Goal: Book appointment/travel/reservation

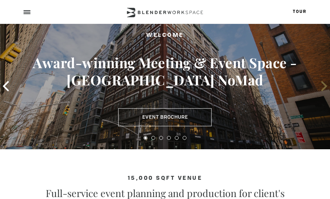
click at [319, 88] on icon at bounding box center [324, 86] width 10 height 10
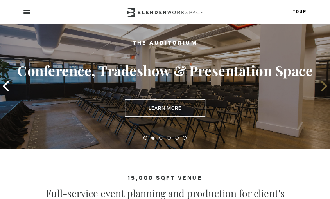
click at [319, 88] on icon at bounding box center [324, 86] width 10 height 10
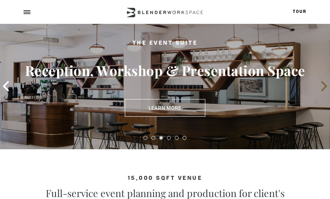
click at [319, 88] on icon at bounding box center [324, 86] width 10 height 10
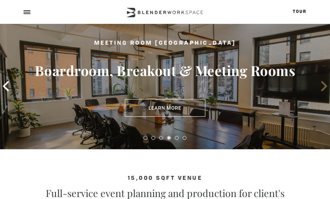
click at [319, 88] on icon at bounding box center [324, 86] width 10 height 10
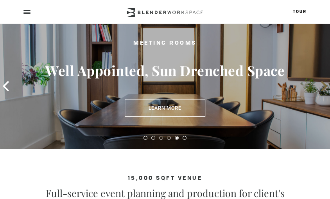
click at [319, 88] on icon at bounding box center [324, 86] width 10 height 10
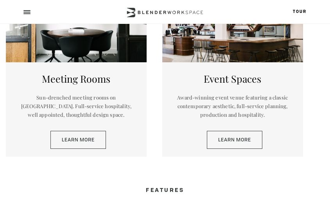
scroll to position [274, 0]
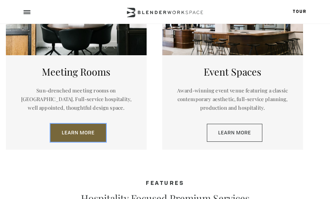
click at [79, 133] on link "Learn More" at bounding box center [78, 133] width 56 height 18
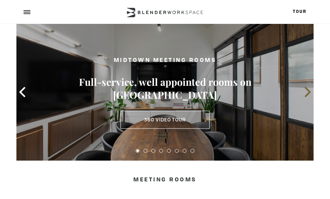
click at [303, 91] on icon at bounding box center [308, 92] width 10 height 10
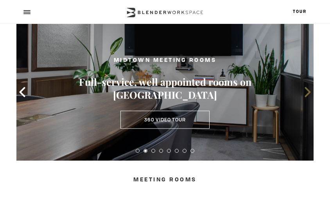
click at [303, 91] on icon at bounding box center [308, 92] width 10 height 10
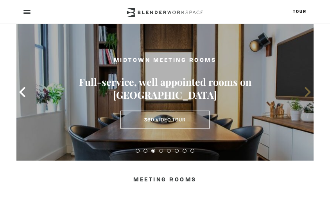
click at [303, 91] on icon at bounding box center [308, 92] width 10 height 10
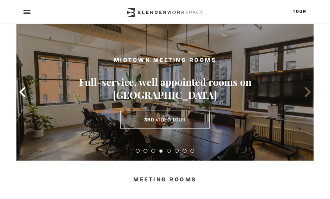
click at [303, 91] on icon at bounding box center [308, 92] width 10 height 10
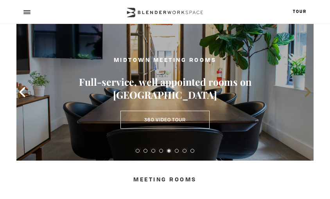
click at [303, 91] on icon at bounding box center [308, 92] width 10 height 10
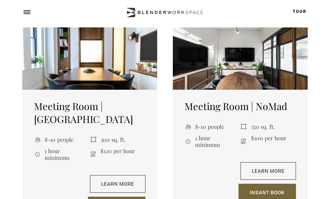
scroll to position [391, 0]
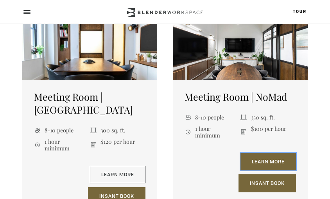
click at [256, 152] on link "Learn More" at bounding box center [268, 161] width 56 height 18
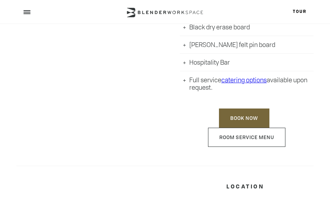
scroll to position [352, 0]
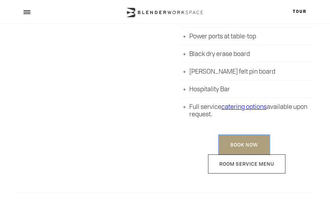
click at [242, 141] on link "Book Now" at bounding box center [244, 144] width 50 height 19
